Goal: Check status: Check status

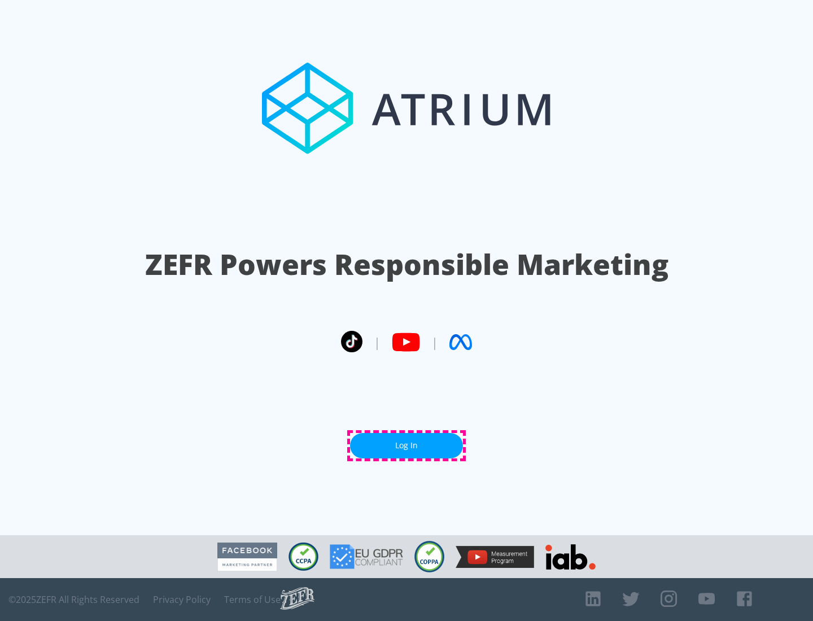
click at [407, 446] on link "Log In" at bounding box center [406, 445] width 113 height 25
